Goal: Task Accomplishment & Management: Manage account settings

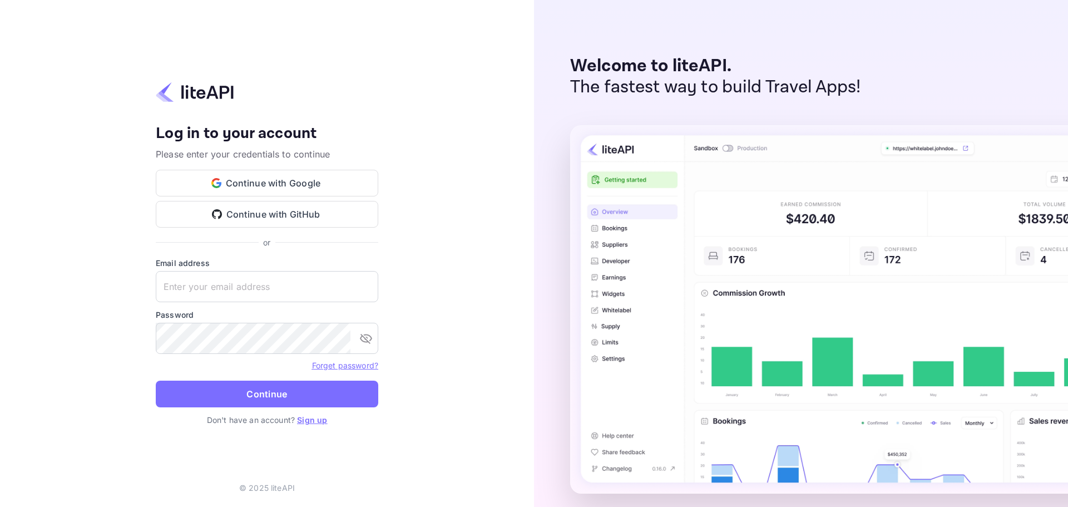
click at [224, 282] on input "text" at bounding box center [267, 286] width 222 height 31
click at [220, 278] on input "text" at bounding box center [267, 286] width 222 height 31
paste input "services@withjoy.com"
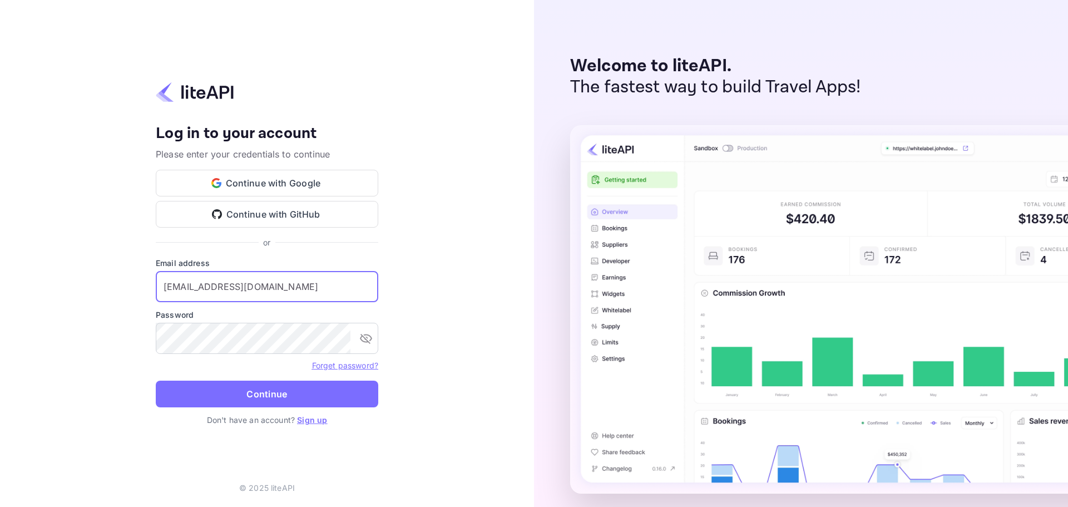
type input "services@withjoy.com"
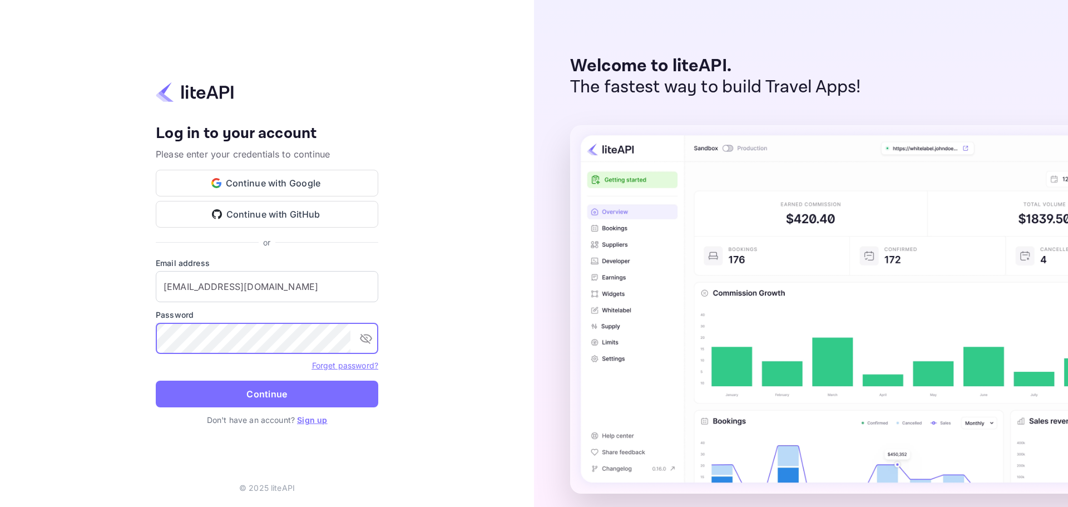
click at [285, 399] on button "Continue" at bounding box center [267, 393] width 222 height 27
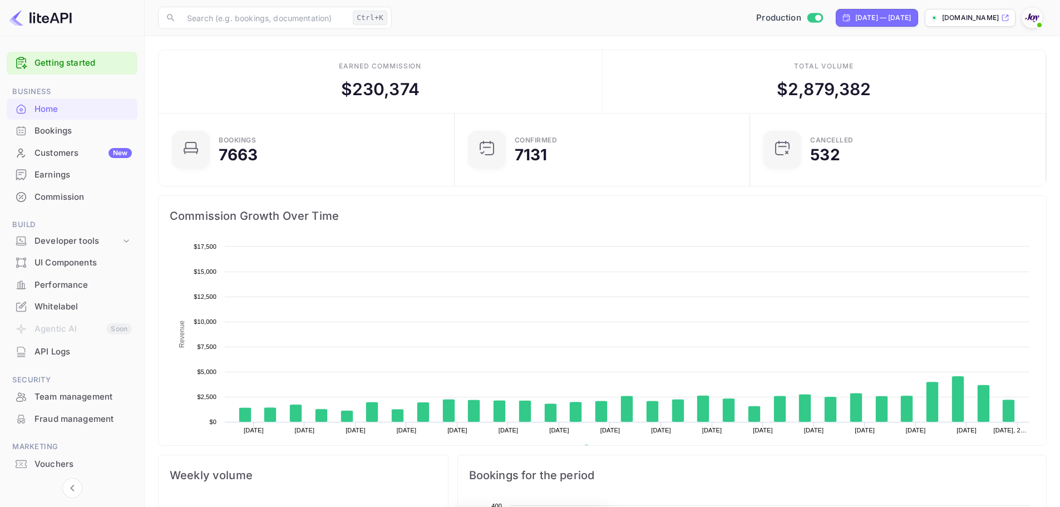
scroll to position [172, 280]
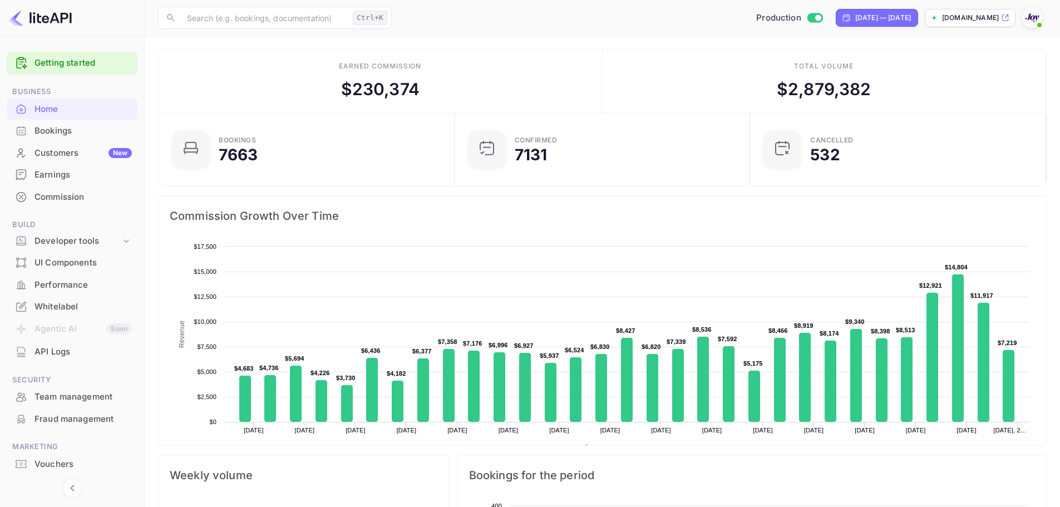
click at [74, 130] on div "Bookings" at bounding box center [82, 131] width 97 height 13
